Goal: Information Seeking & Learning: Learn about a topic

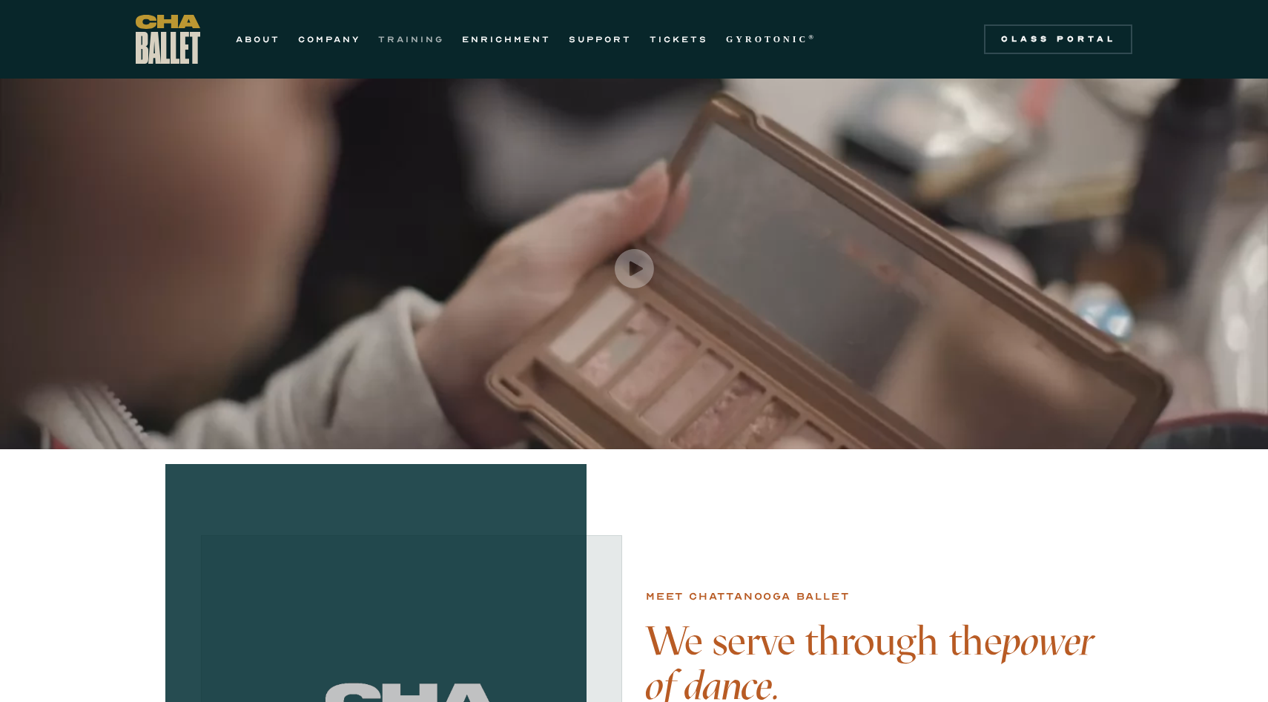
click at [390, 40] on link "TRAINING" at bounding box center [411, 39] width 66 height 18
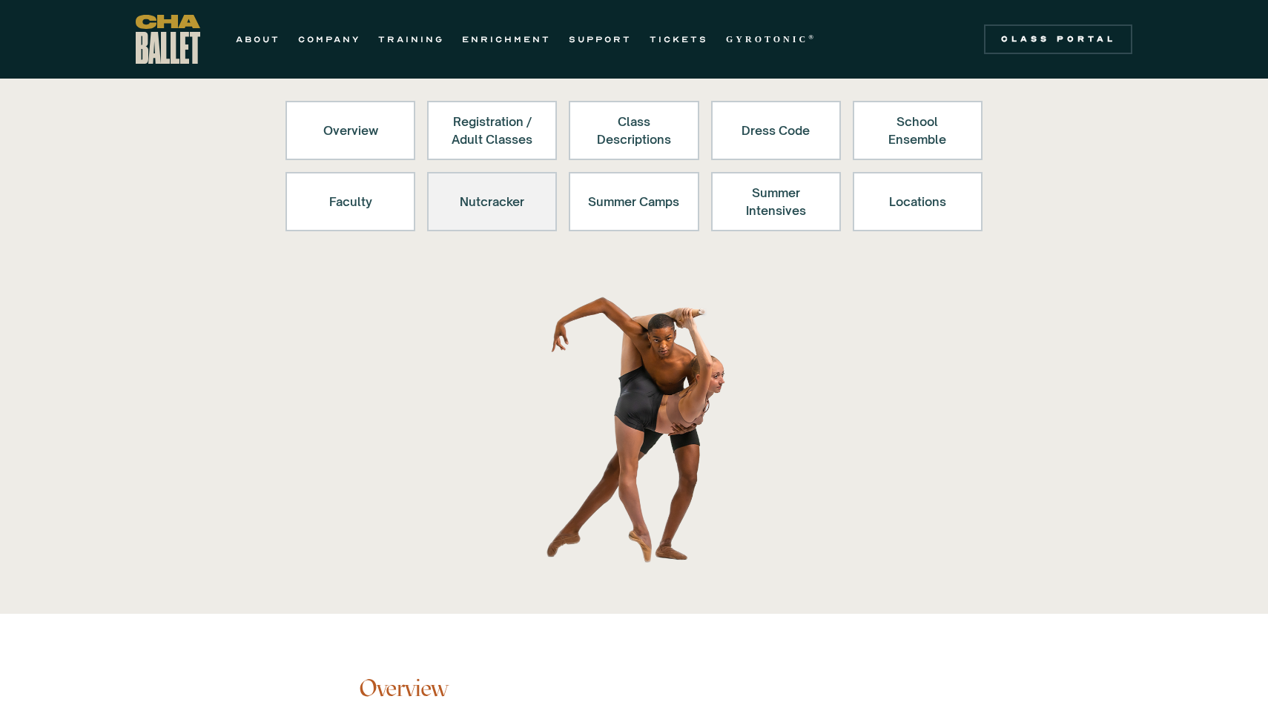
scroll to position [151, 0]
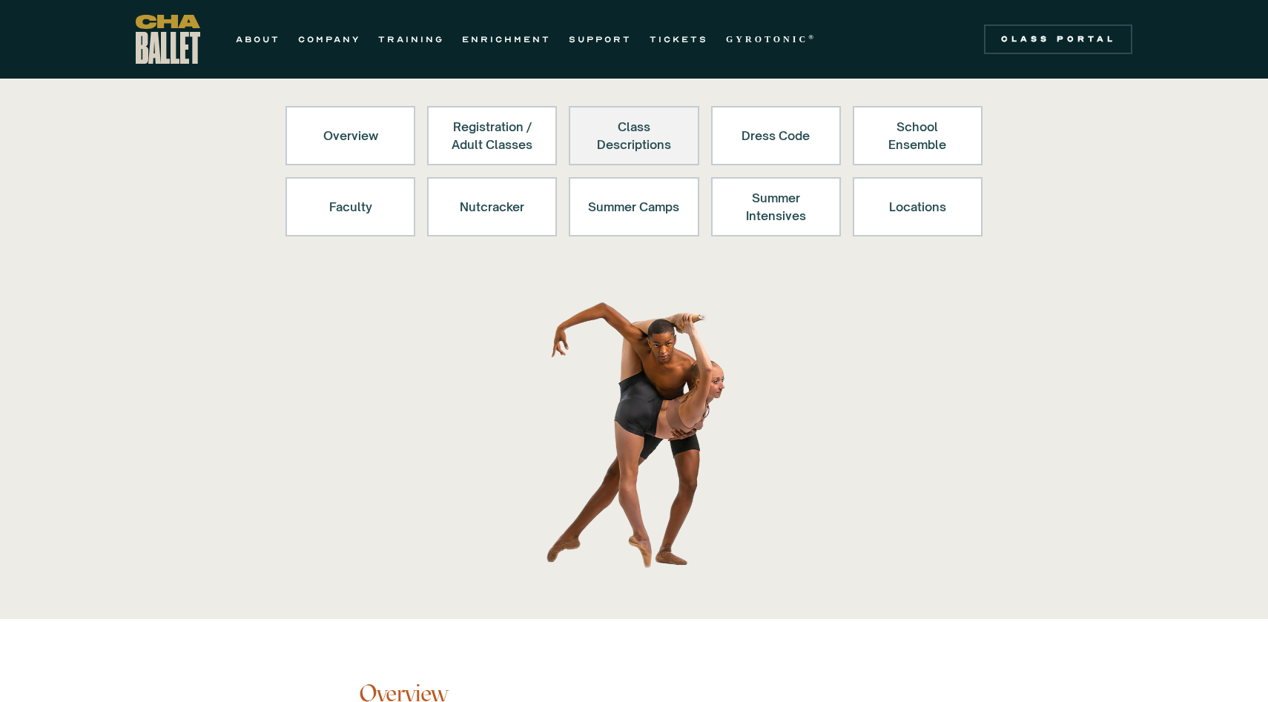
click at [642, 147] on div "Class Descriptions" at bounding box center [633, 136] width 91 height 36
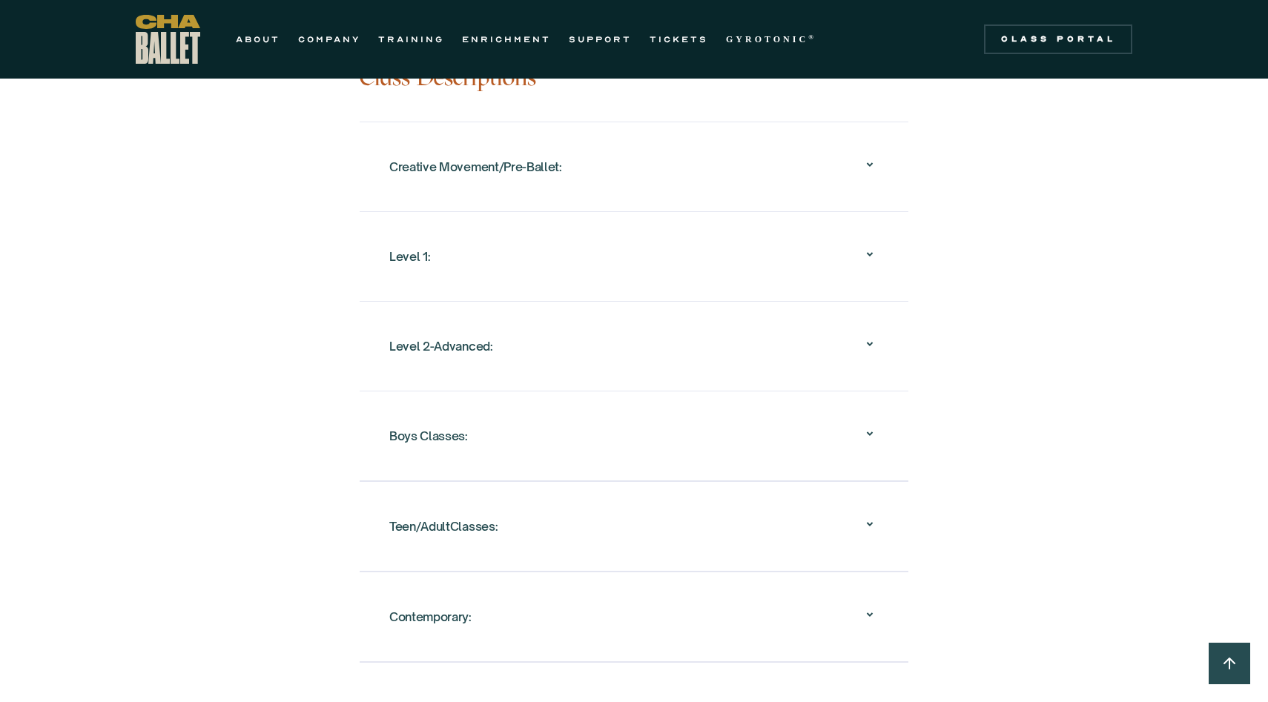
scroll to position [1507, 0]
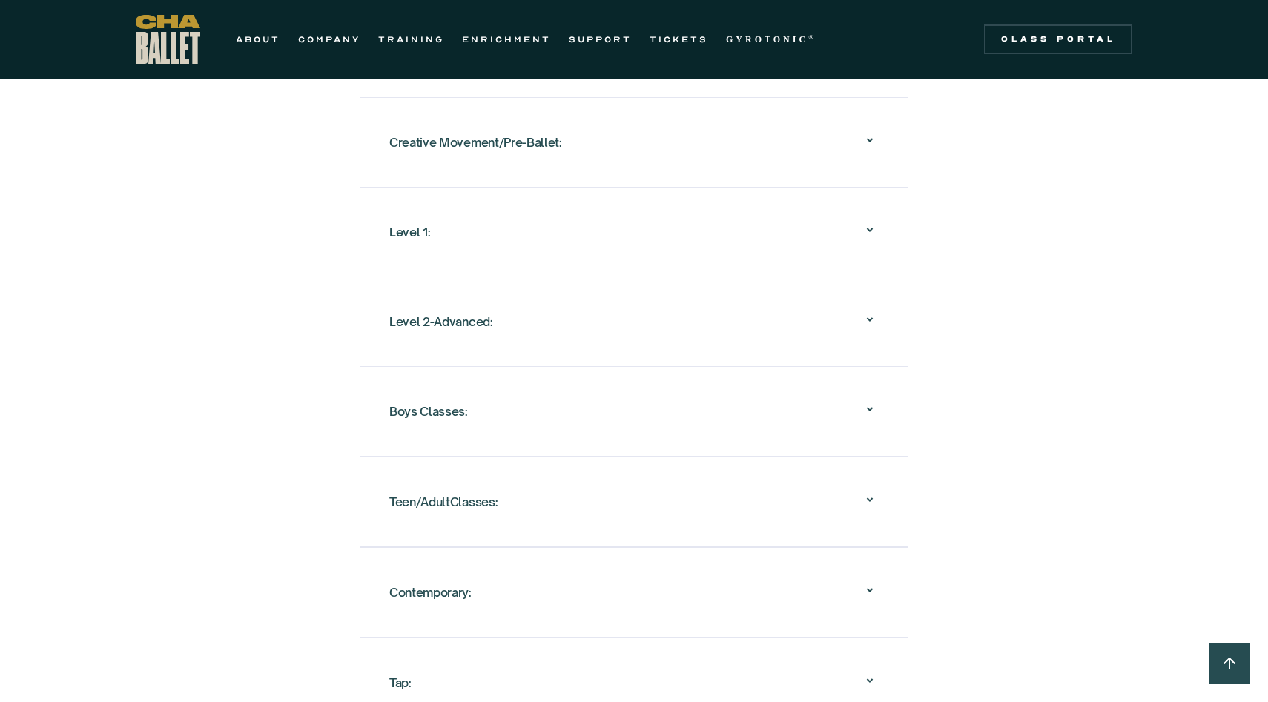
click at [649, 150] on div "Creative Movement/Pre-Ballet: Creative Movement An introduction to the world of…" at bounding box center [634, 142] width 549 height 90
click at [868, 139] on icon at bounding box center [870, 141] width 6 height 4
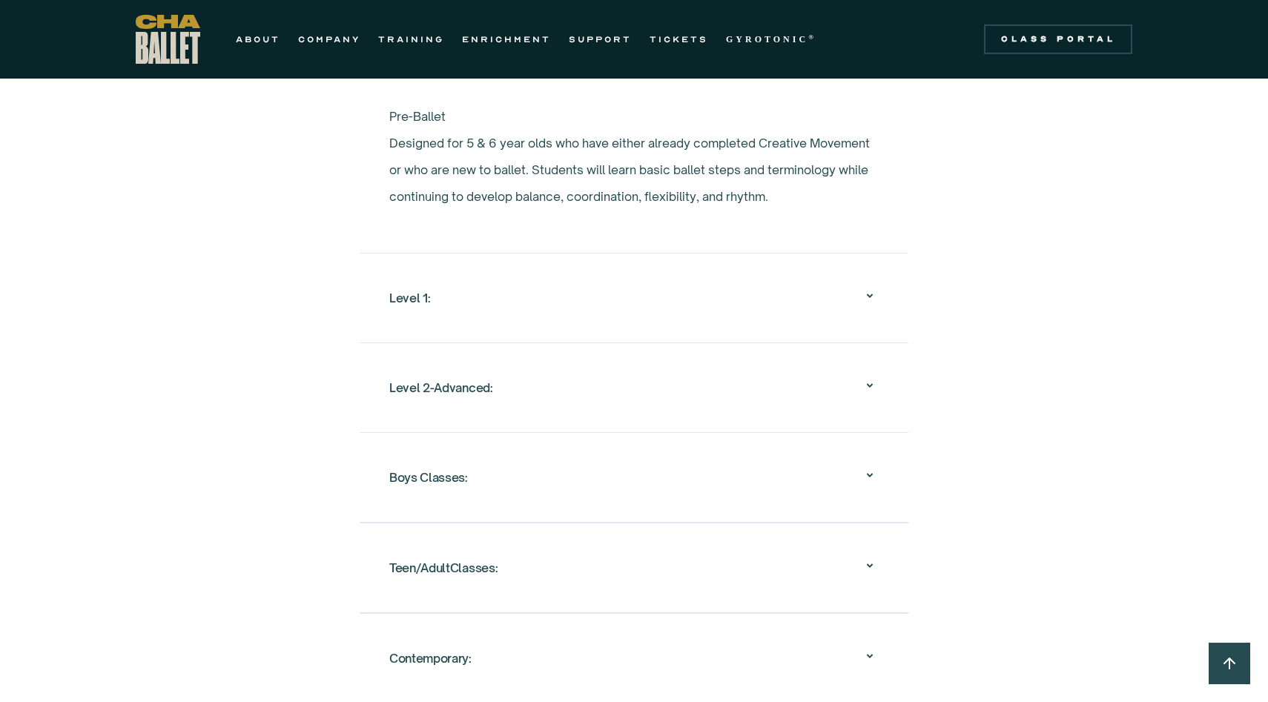
scroll to position [1706, 0]
click at [684, 311] on div "Level 1:" at bounding box center [633, 294] width 489 height 47
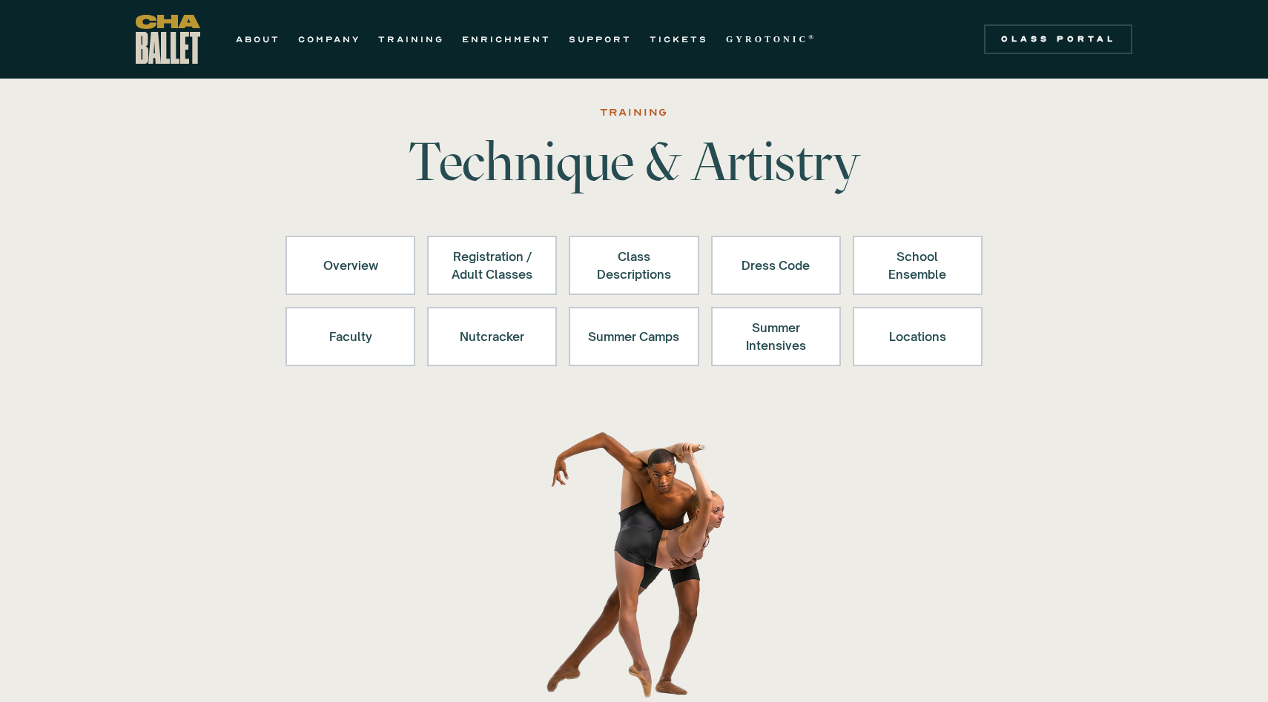
scroll to position [0, 0]
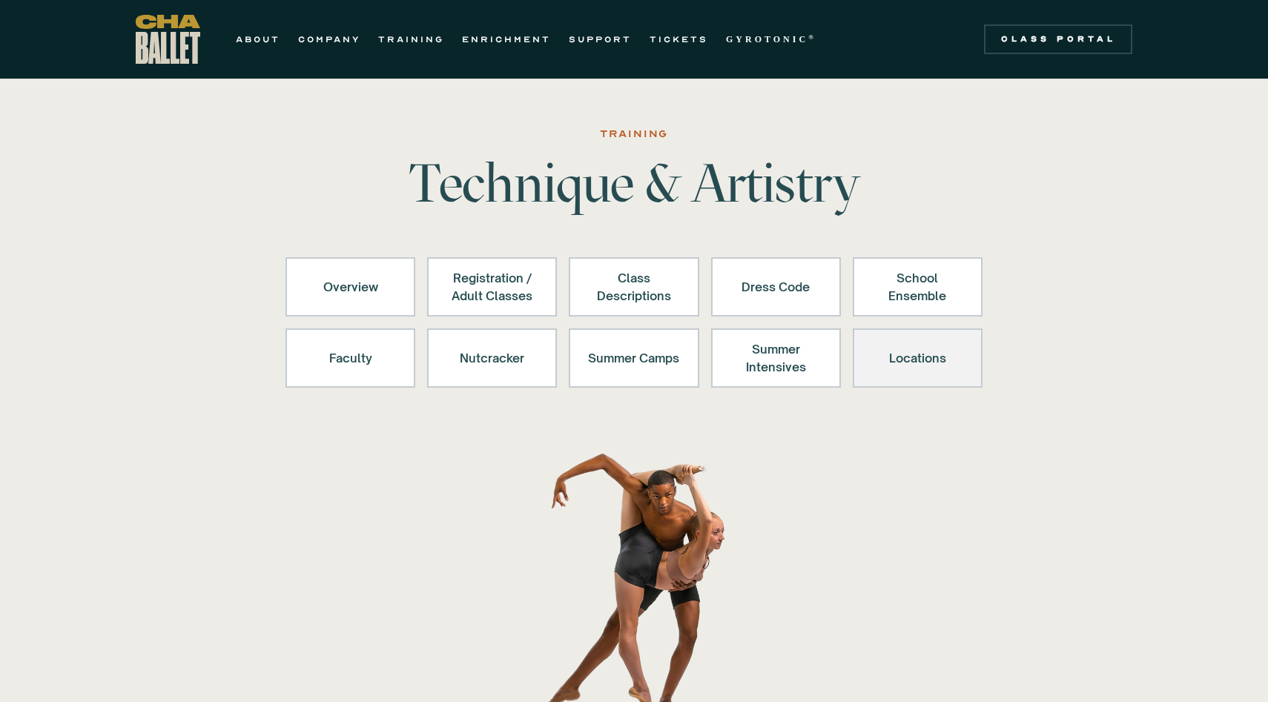
click at [929, 357] on div "Locations" at bounding box center [917, 358] width 91 height 36
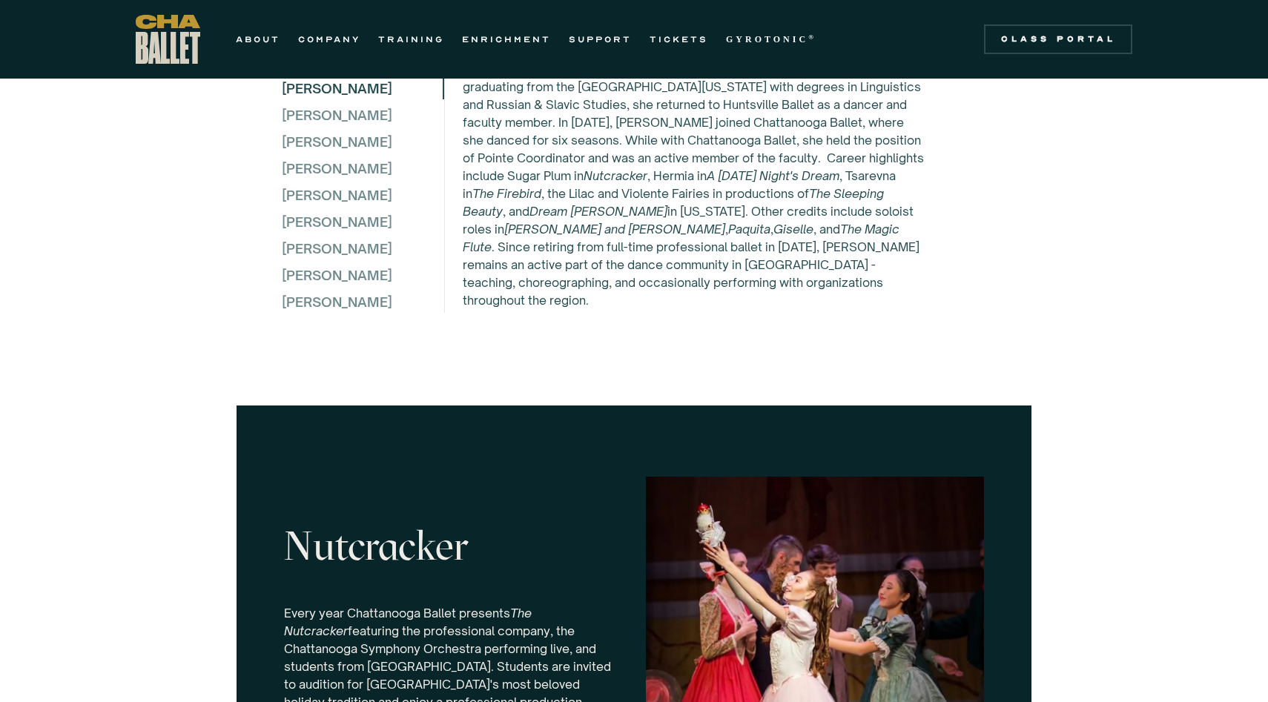
scroll to position [4035, 0]
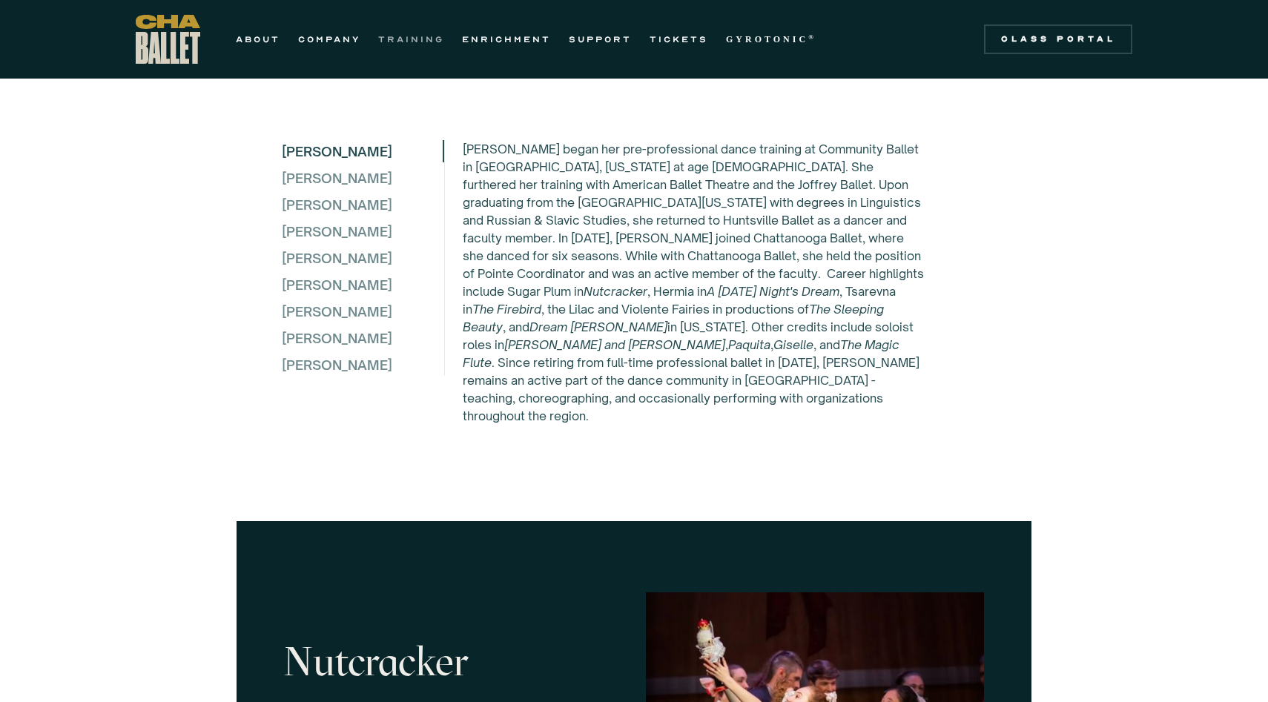
click at [415, 42] on link "TRAINING" at bounding box center [411, 39] width 66 height 18
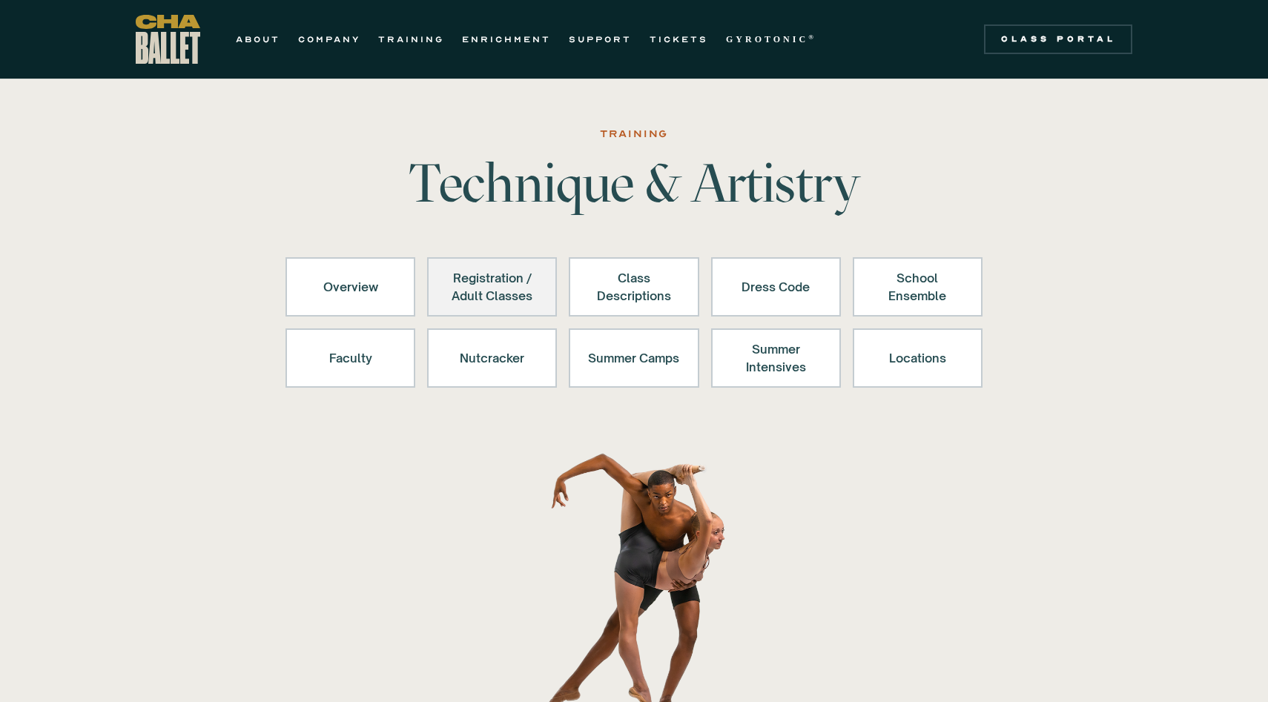
click at [490, 299] on div "Registration / Adult Classes" at bounding box center [491, 287] width 91 height 36
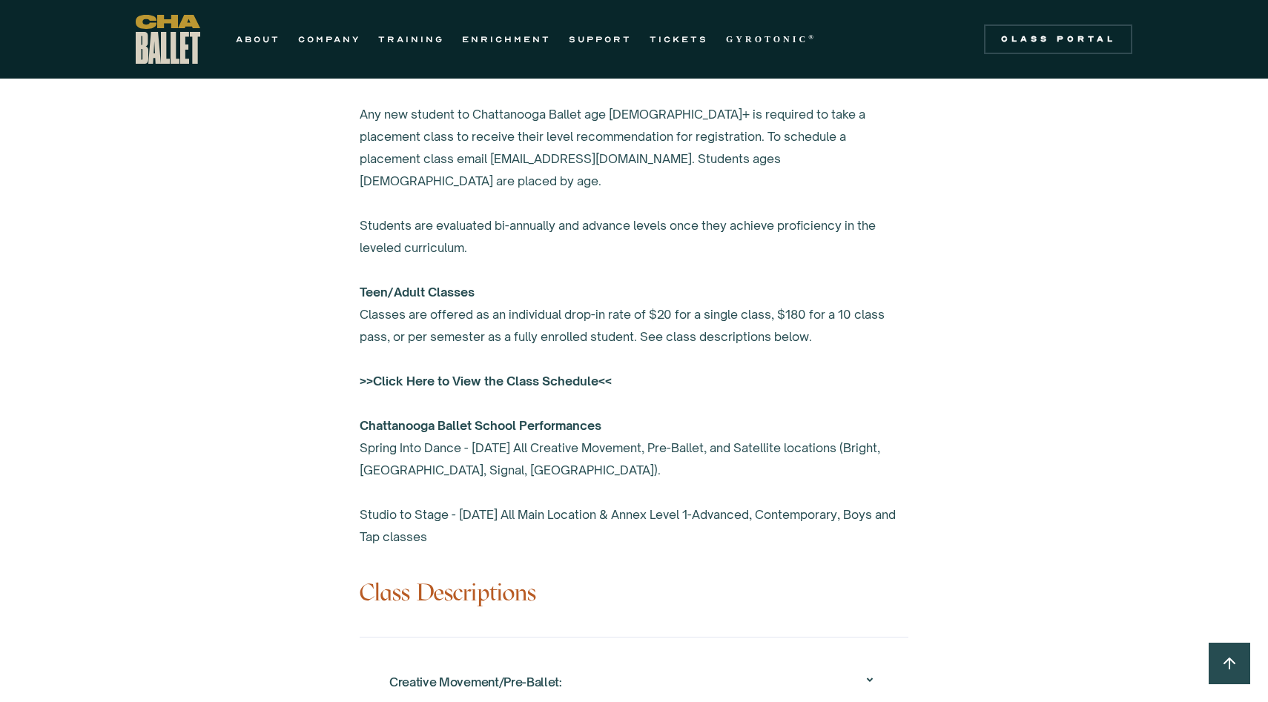
scroll to position [971, 0]
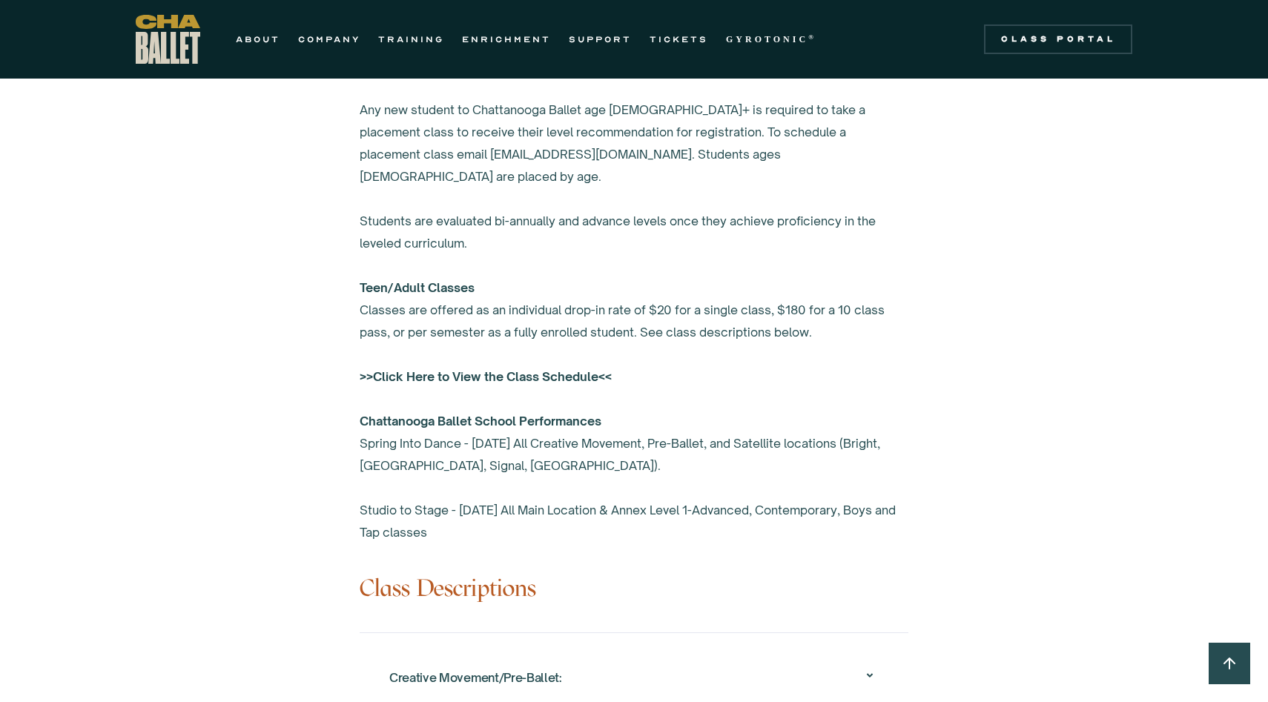
click at [525, 369] on strong ">>Click Here to View the Class Schedule<<" at bounding box center [486, 376] width 252 height 15
